Goal: Information Seeking & Learning: Learn about a topic

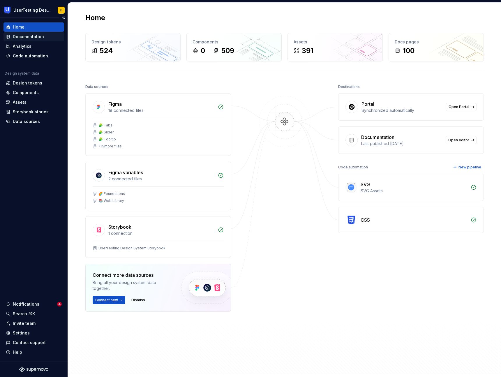
click at [26, 38] on div "Documentation" at bounding box center [28, 37] width 31 height 6
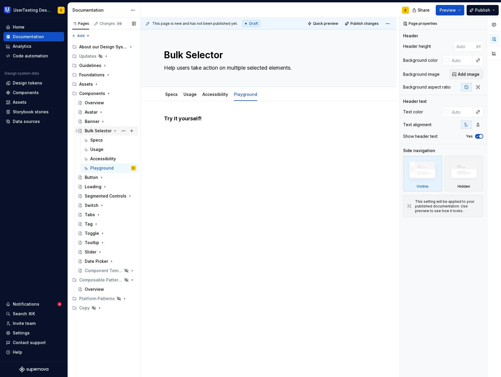
click at [95, 133] on div "Bulk Selector" at bounding box center [98, 131] width 27 height 6
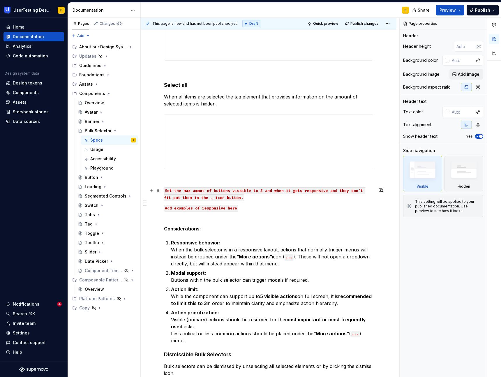
scroll to position [182, 0]
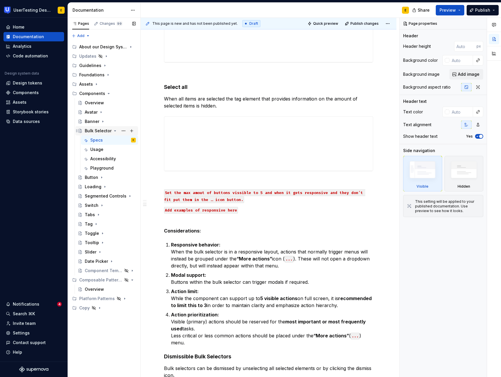
click at [113, 130] on icon "Page tree" at bounding box center [115, 130] width 5 height 5
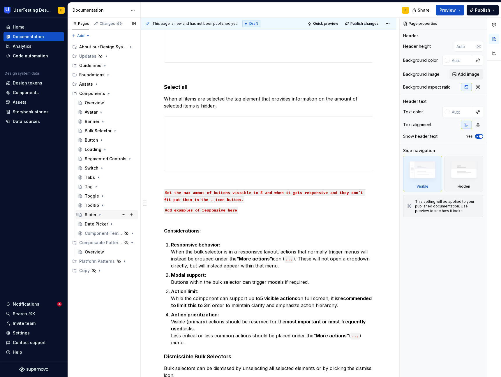
click at [92, 216] on div "Slider" at bounding box center [91, 215] width 12 height 6
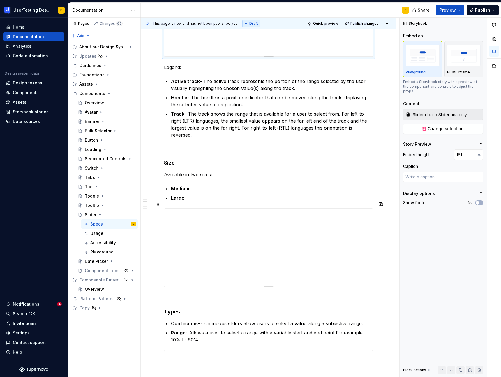
scroll to position [167, 0]
type textarea "*"
type input "Slider docs / Slider sizes"
type input "268"
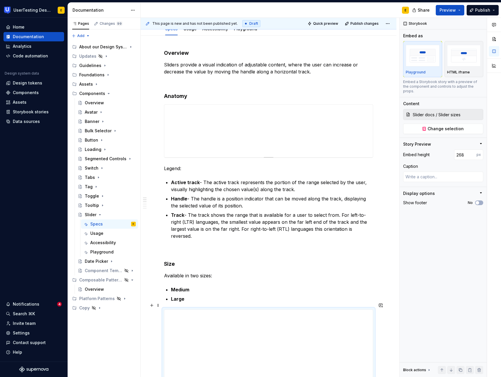
scroll to position [0, 0]
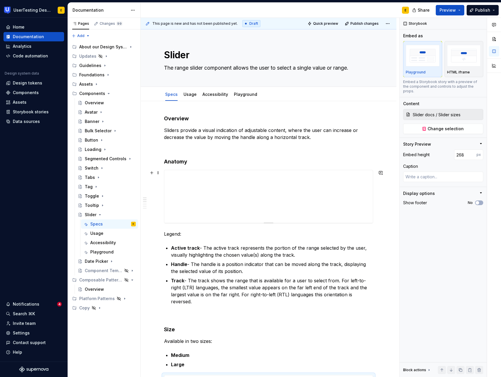
type textarea "*"
type input "Slider docs / Slider anatomy"
type input "181"
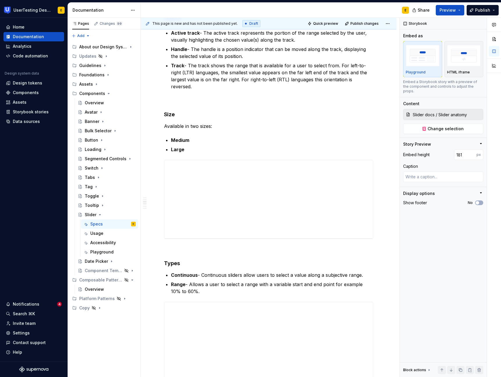
scroll to position [215, 0]
type textarea "*"
type input "Slider docs / Slider sizes"
type input "268"
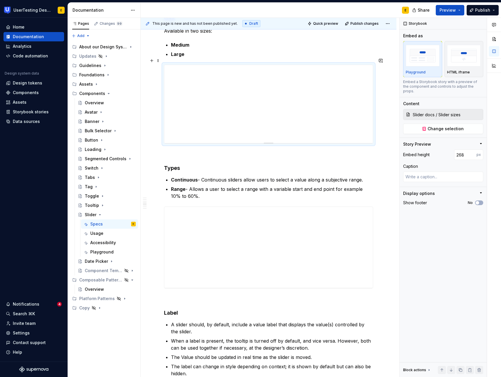
scroll to position [313, 0]
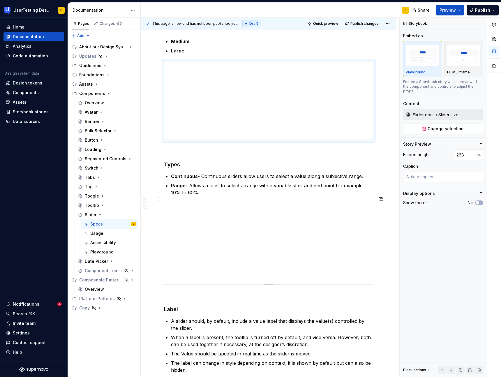
type textarea "*"
type input "Slider docs / Slider types"
type input "278"
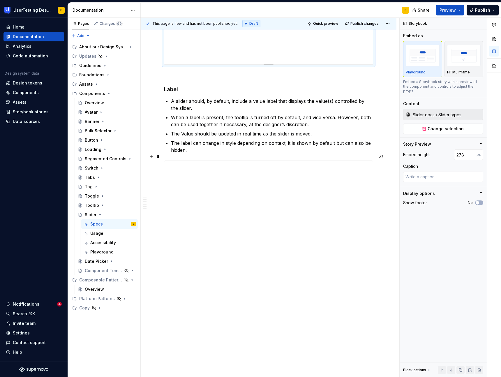
scroll to position [536, 0]
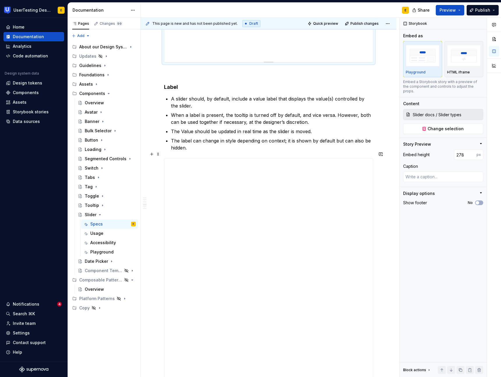
type textarea "*"
type input "Slider docs / Slider label"
type input "908"
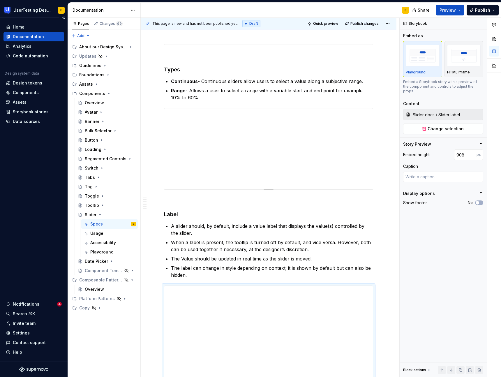
scroll to position [387, 0]
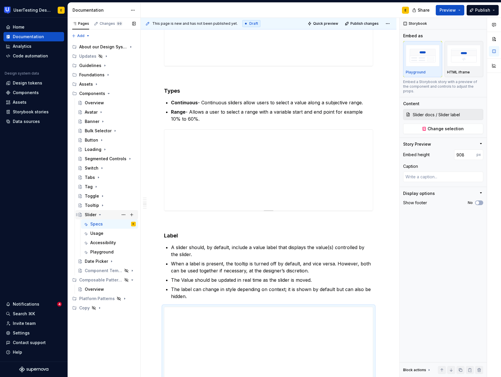
click at [100, 215] on icon "Page tree" at bounding box center [100, 214] width 5 height 5
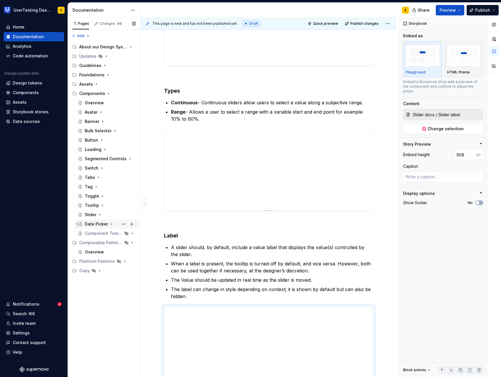
click at [98, 222] on div "Date Picker" at bounding box center [96, 224] width 23 height 6
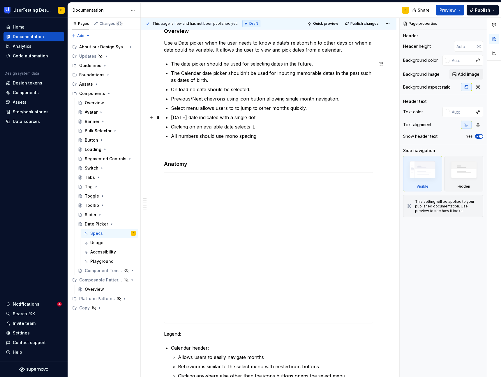
scroll to position [87, 0]
type textarea "*"
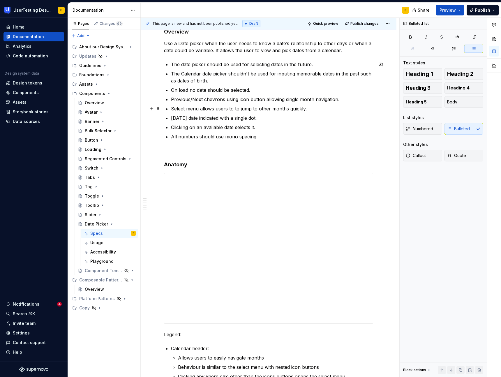
click at [236, 109] on p "Select menu allows users to to jump to other months quickly." at bounding box center [272, 108] width 202 height 7
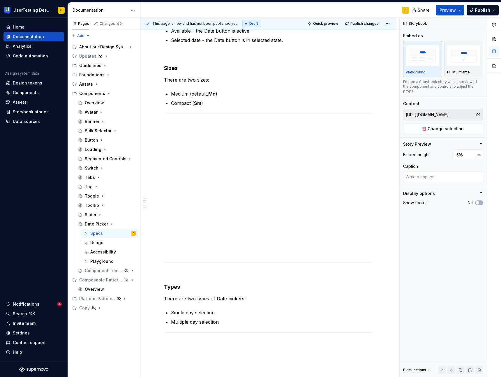
scroll to position [504, 0]
type textarea "*"
type input "[URL][DOMAIN_NAME]"
type input "508"
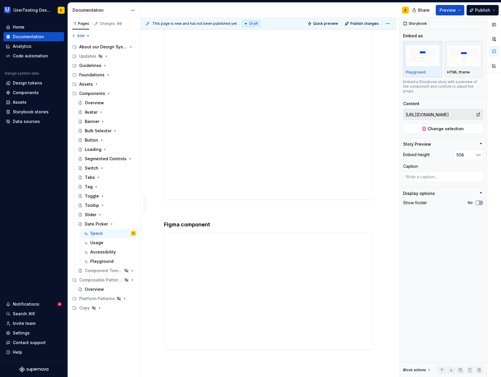
scroll to position [1702, 0]
type textarea "*"
type input "[URL][DOMAIN_NAME]"
type input "652"
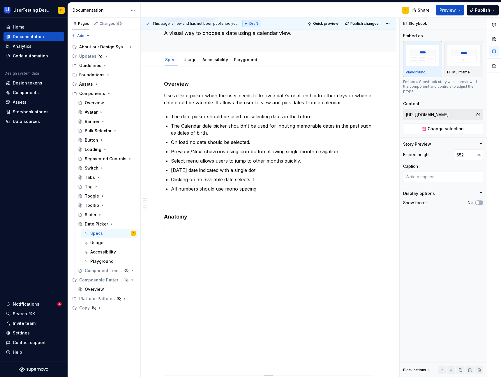
scroll to position [0, 0]
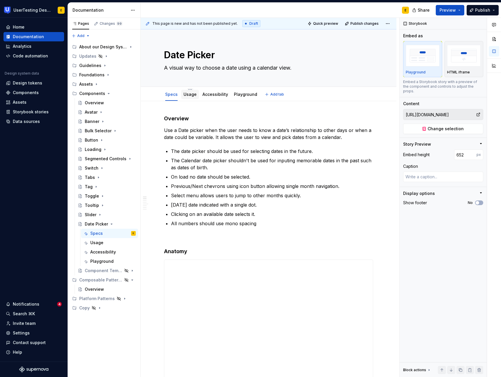
click at [191, 95] on link "Usage" at bounding box center [189, 94] width 13 height 5
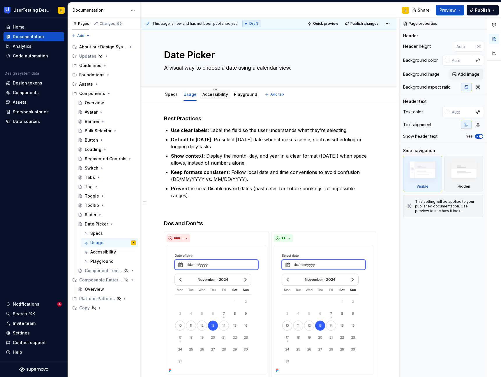
click at [217, 94] on link "Accessibility" at bounding box center [215, 94] width 26 height 5
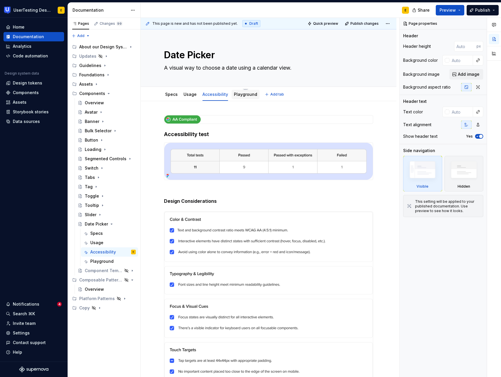
click at [240, 94] on link "Playground" at bounding box center [245, 94] width 23 height 5
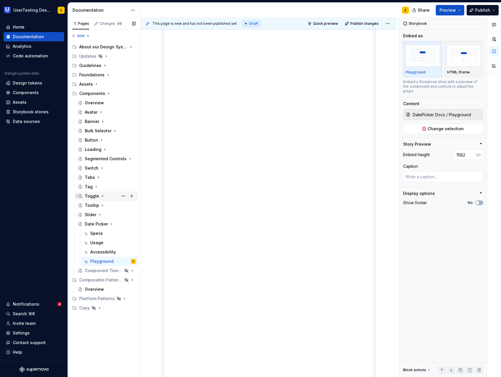
scroll to position [177, 0]
click at [103, 159] on div "Segmented Controls" at bounding box center [99, 159] width 28 height 6
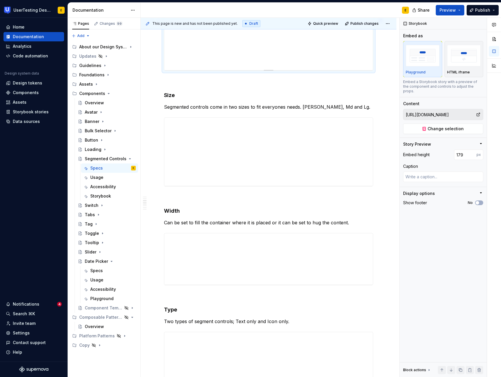
scroll to position [165, 0]
type textarea "*"
type input "[URL][DOMAIN_NAME]"
type input "234"
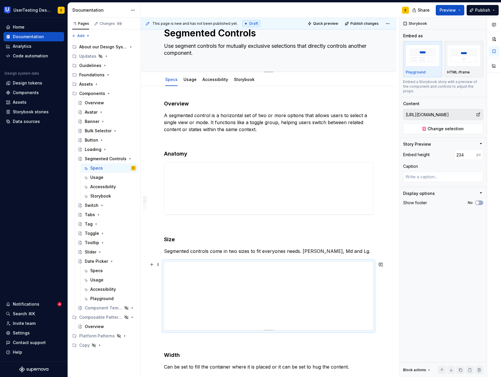
scroll to position [0, 0]
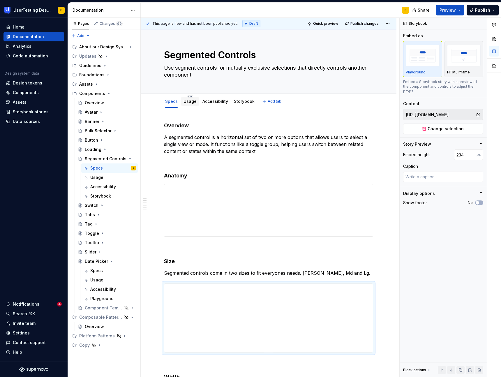
click at [189, 104] on div "Usage" at bounding box center [189, 101] width 13 height 6
click at [191, 103] on link "Usage" at bounding box center [189, 101] width 13 height 5
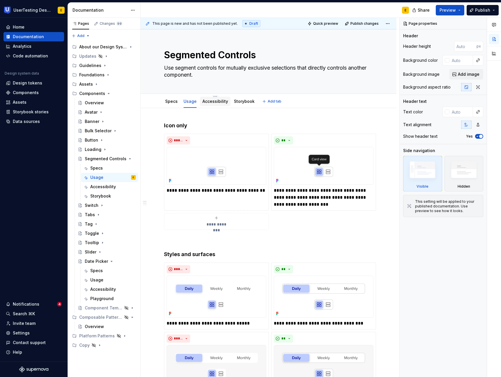
click at [208, 103] on link "Accessibility" at bounding box center [215, 101] width 26 height 5
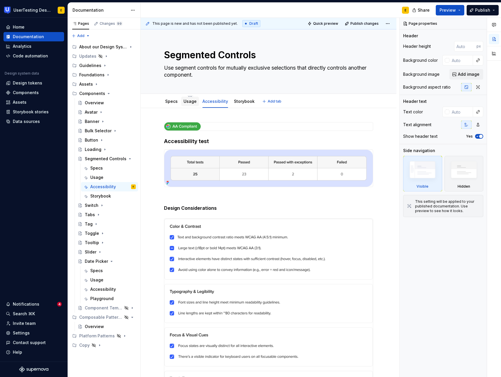
click at [191, 103] on link "Usage" at bounding box center [189, 101] width 13 height 5
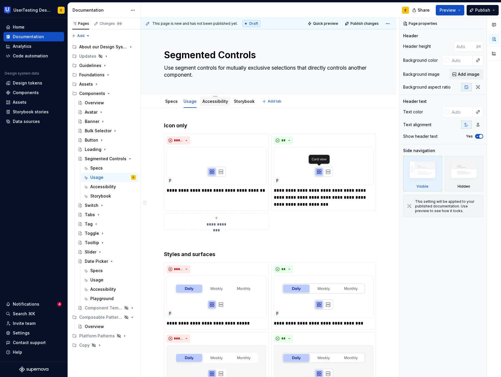
click at [216, 102] on link "Accessibility" at bounding box center [215, 101] width 26 height 5
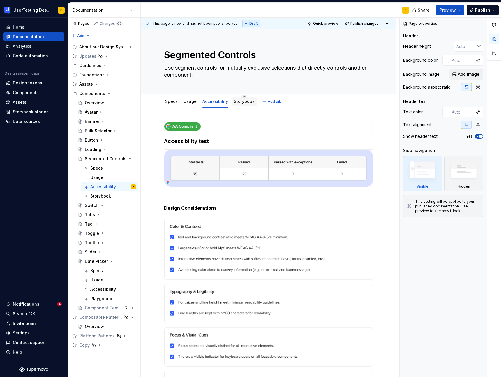
click at [238, 102] on link "Storybook" at bounding box center [244, 101] width 21 height 5
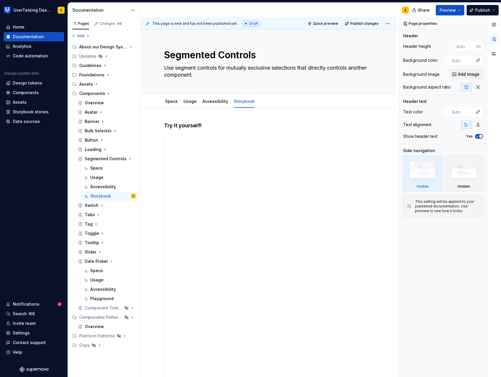
type textarea "*"
